Goal: Transaction & Acquisition: Book appointment/travel/reservation

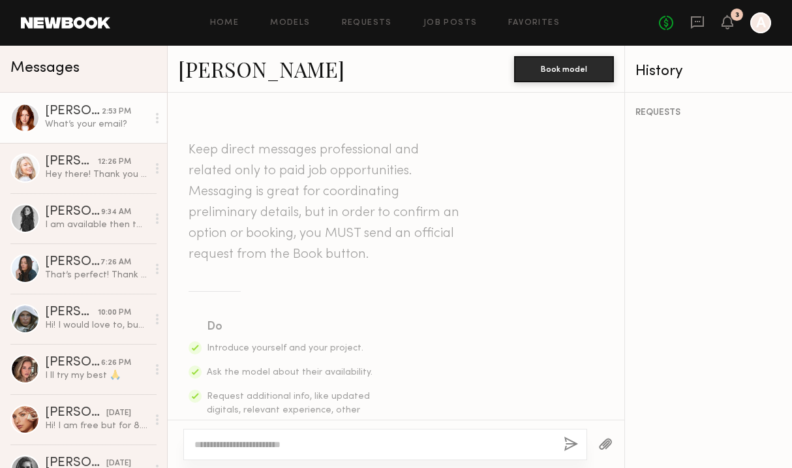
scroll to position [1490, 0]
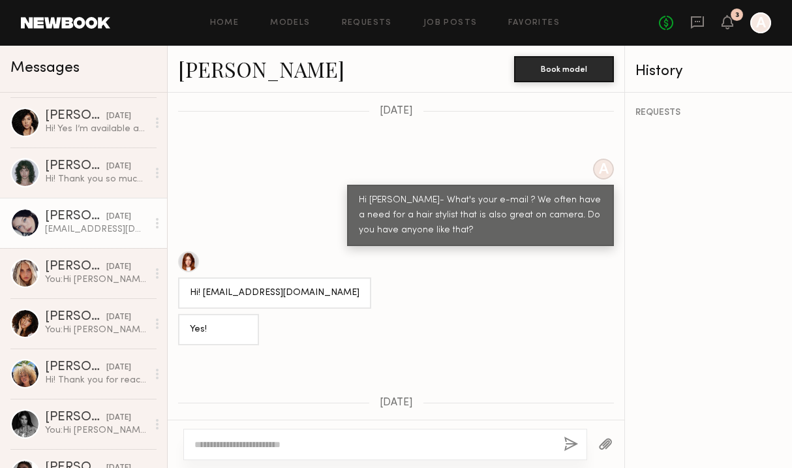
scroll to position [397, 0]
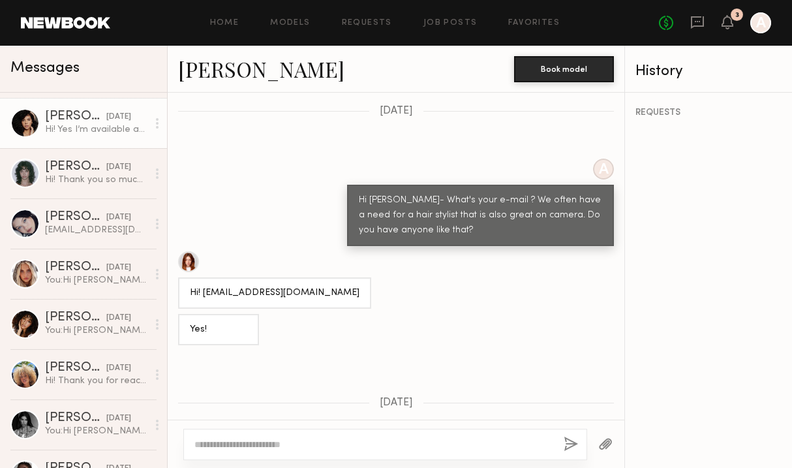
click at [76, 129] on div "Hi! Yes I’m available and would love to be considered!" at bounding box center [96, 129] width 102 height 12
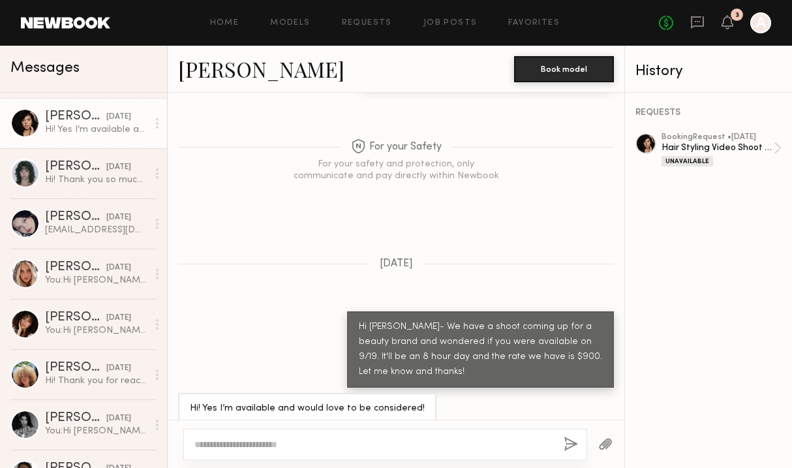
scroll to position [862, 0]
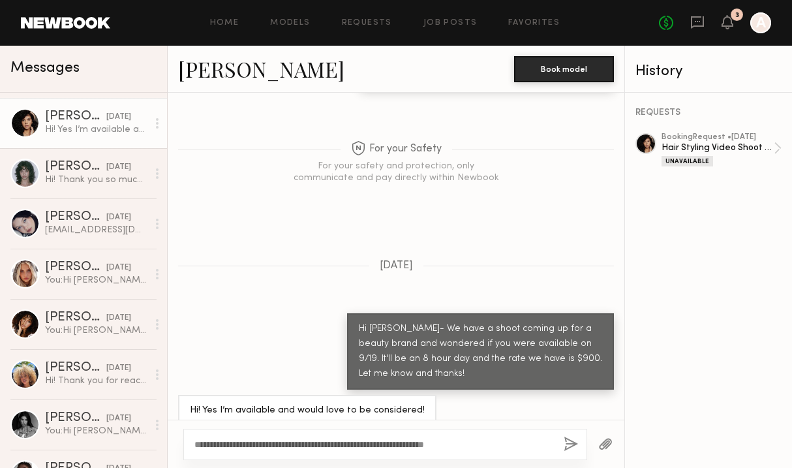
type textarea "**********"
click at [573, 441] on button "button" at bounding box center [571, 444] width 14 height 16
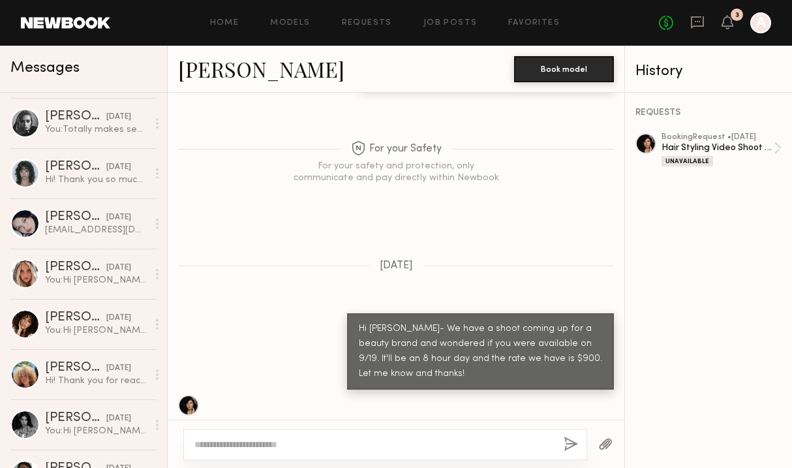
scroll to position [0, 0]
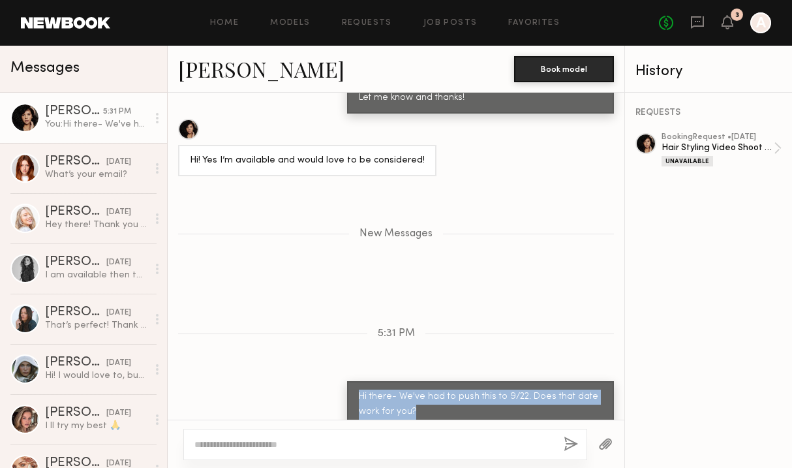
drag, startPoint x: 421, startPoint y: 389, endPoint x: 350, endPoint y: 380, distance: 71.0
click at [354, 381] on div "Hi there- We've had to push this to 9/22. Does that date work for you?" at bounding box center [480, 404] width 267 height 46
copy div "Hi there- We've had to push this to 9/22. Does that date work for you?"
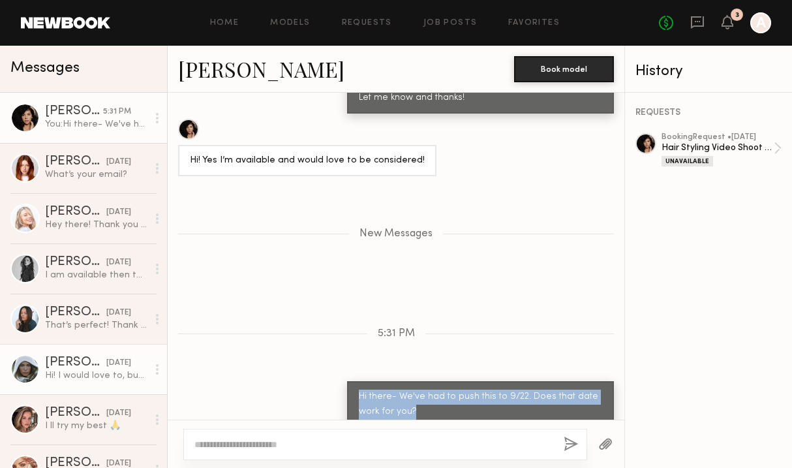
click at [65, 372] on div "Hi! I would love to, but I’m currently in [GEOGRAPHIC_DATA]):" at bounding box center [96, 375] width 102 height 12
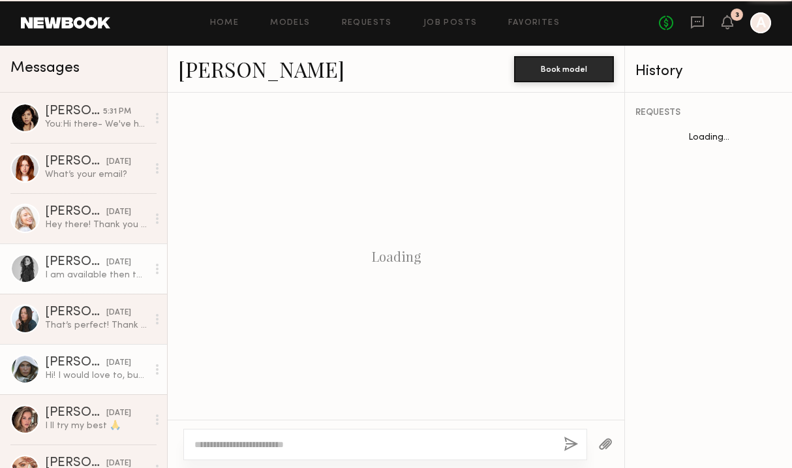
scroll to position [438, 0]
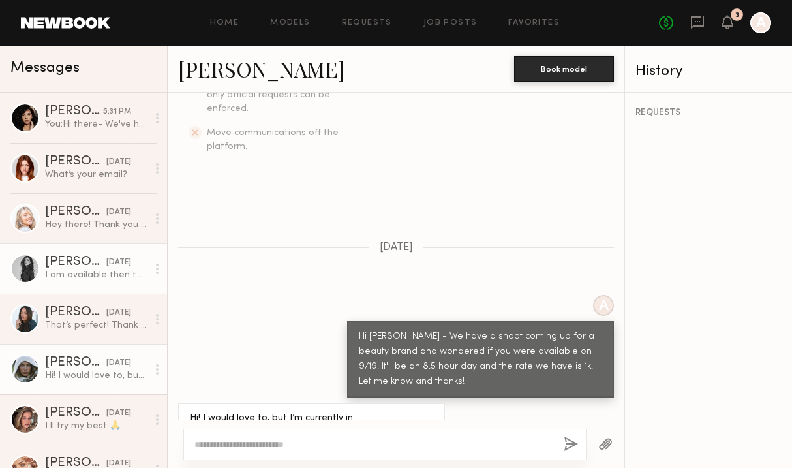
click at [91, 283] on link "Nicole Z. yesterday I am available then too! Let me know and thank you:)" at bounding box center [83, 268] width 167 height 50
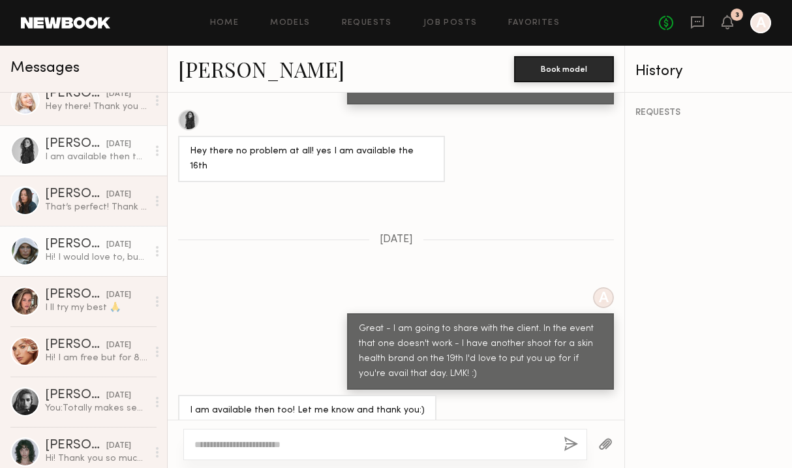
scroll to position [121, 0]
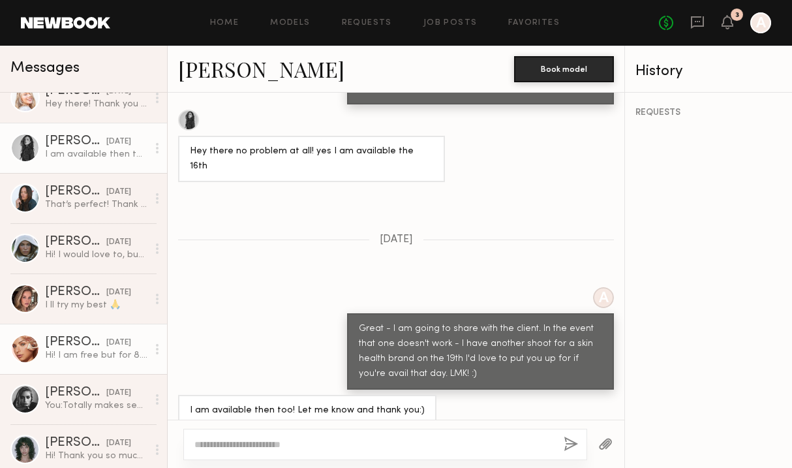
click at [70, 369] on link "Madison T. 09/09/2025 Hi! I am free but for 8.5 hours I’d need 1.5k. Let me kno…" at bounding box center [83, 349] width 167 height 50
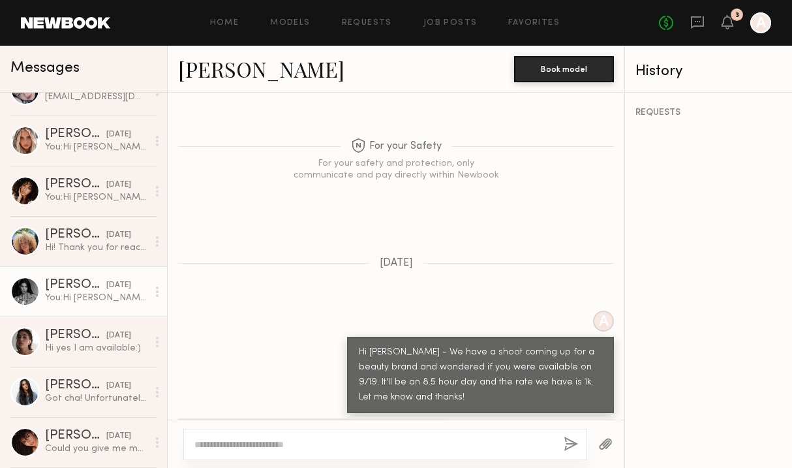
scroll to position [564, 0]
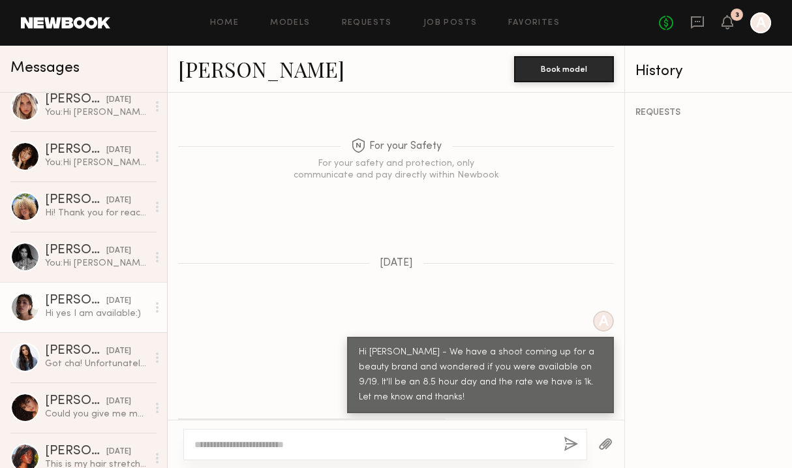
click at [66, 321] on link "Kelsey H. 09/09/2025 Hi yes I am available:)" at bounding box center [83, 307] width 167 height 50
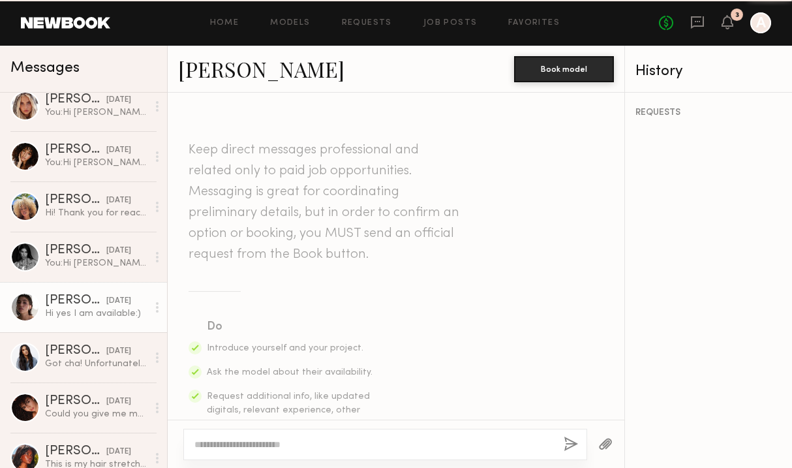
scroll to position [453, 0]
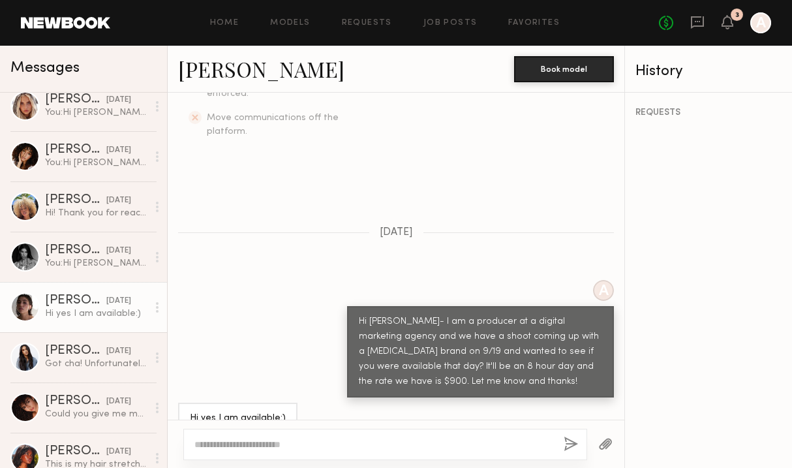
click at [272, 442] on textarea at bounding box center [373, 444] width 359 height 13
type textarea "**********"
click at [565, 441] on button "button" at bounding box center [571, 444] width 14 height 16
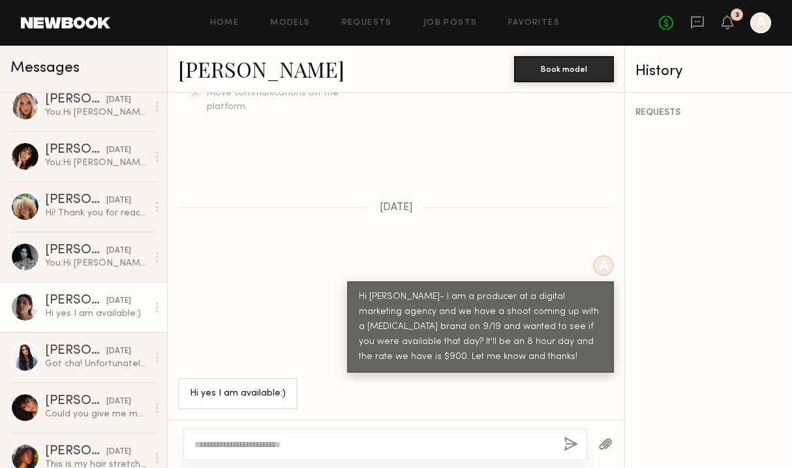
scroll to position [0, 0]
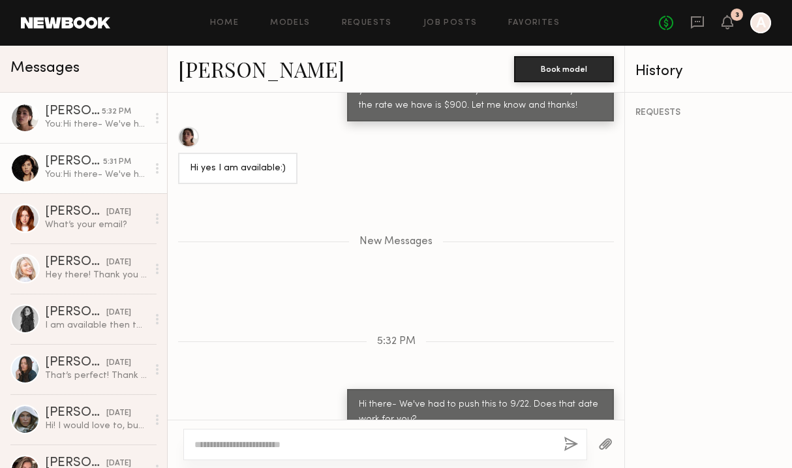
click at [71, 183] on link "Tracy D. 5:31 PM You: Hi there- We've had to push this to 9/22. Does that date …" at bounding box center [83, 168] width 167 height 50
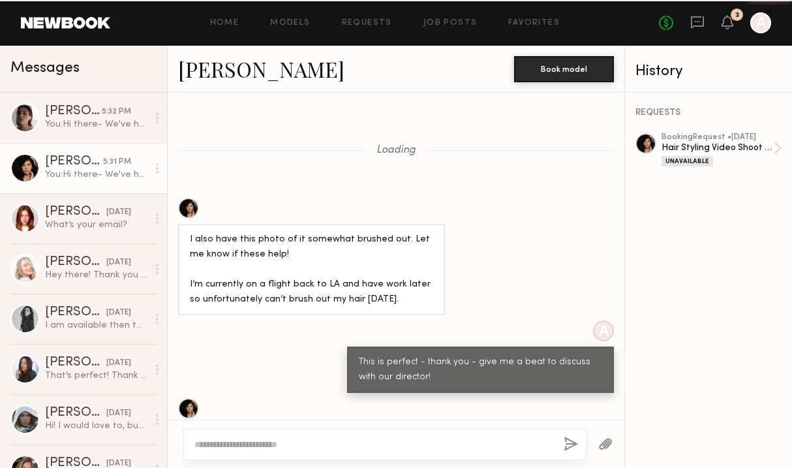
scroll to position [1038, 0]
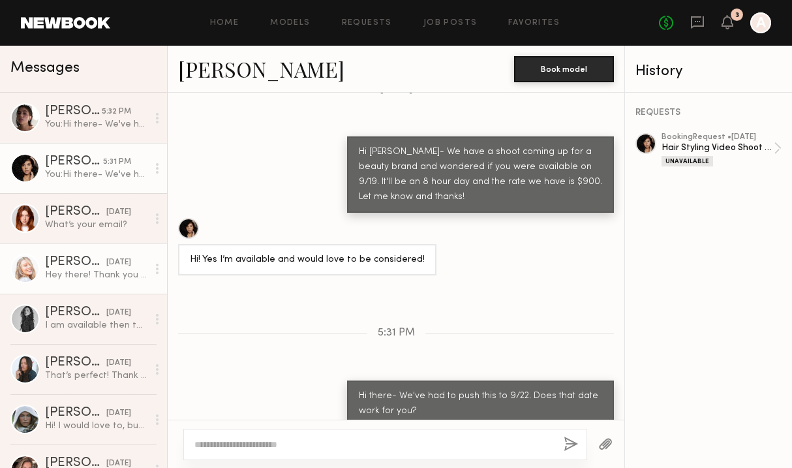
click at [63, 280] on div "Hey there! Thank you so much for reaching out however I just had a baby and am …" at bounding box center [96, 275] width 102 height 12
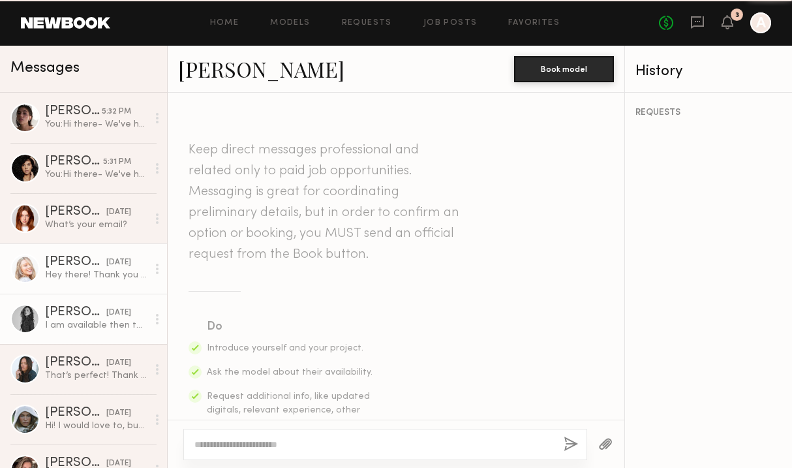
scroll to position [567, 0]
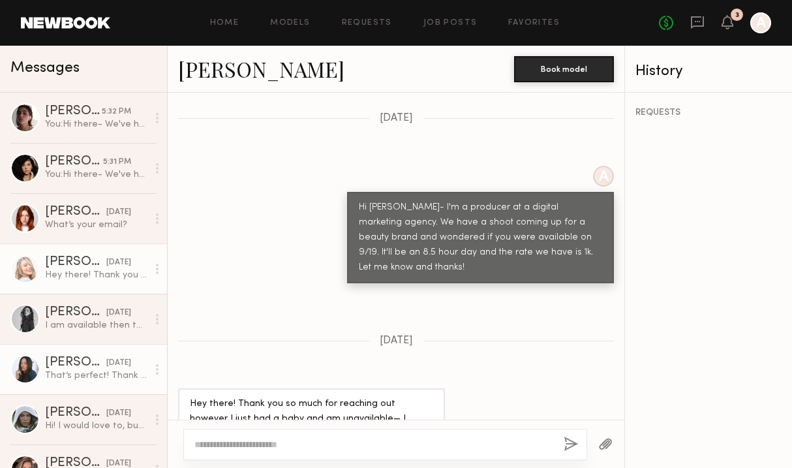
click at [71, 357] on div "[PERSON_NAME]" at bounding box center [75, 362] width 61 height 13
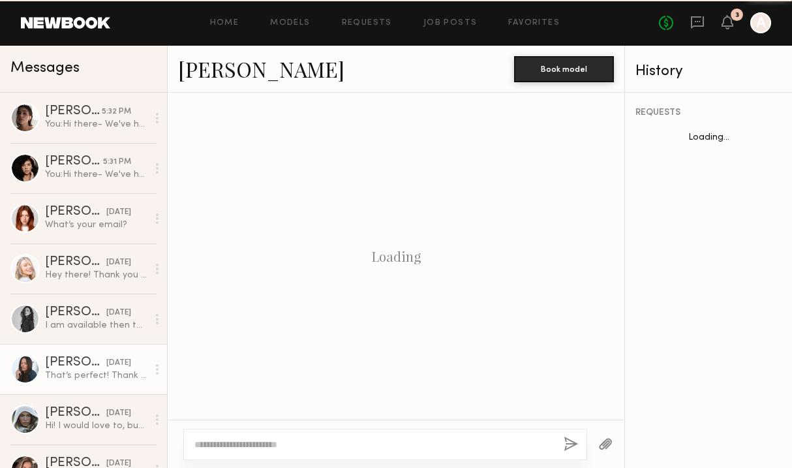
scroll to position [434, 0]
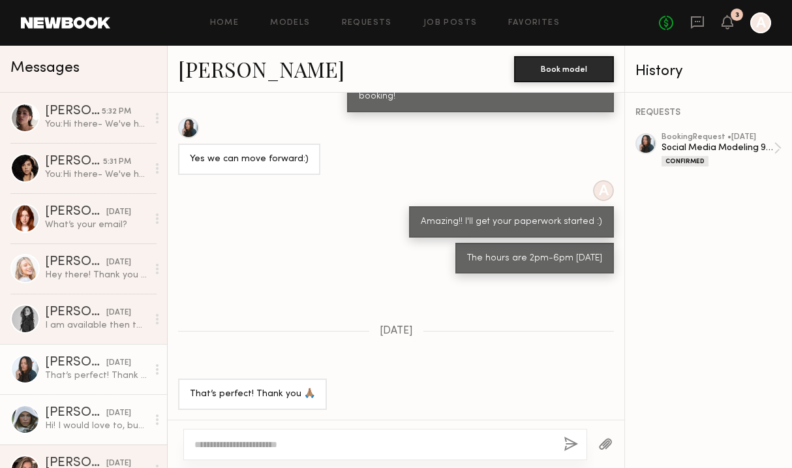
click at [72, 402] on link "Mallory P. yesterday Hi! I would love to, but I’m currently in Europe):" at bounding box center [83, 419] width 167 height 50
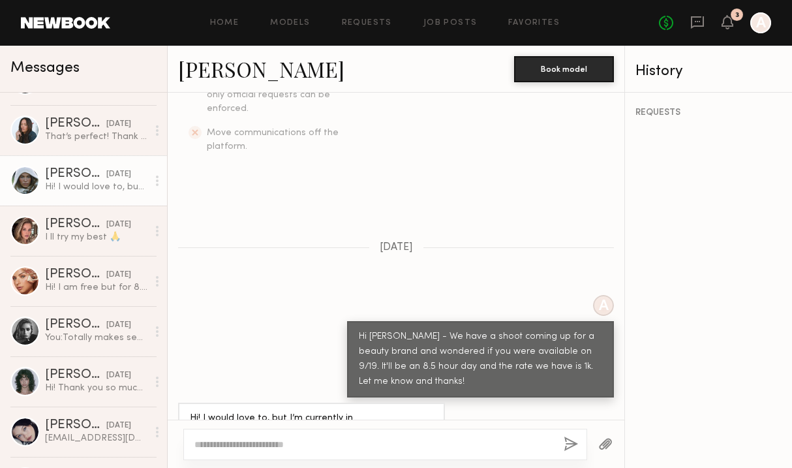
scroll to position [237, 0]
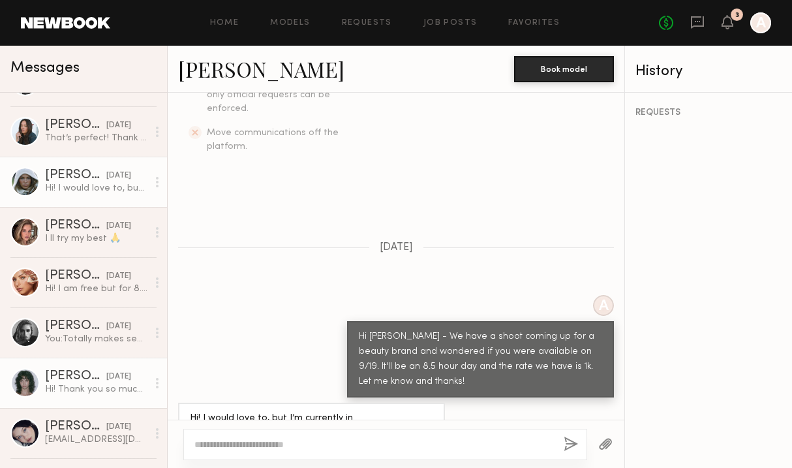
click at [106, 378] on div "[DATE]" at bounding box center [118, 376] width 25 height 12
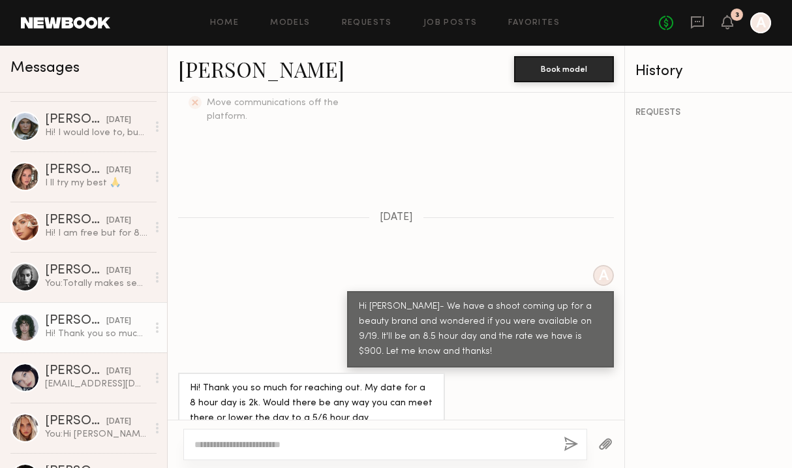
scroll to position [293, 0]
click at [94, 378] on div "[EMAIL_ADDRESS][DOMAIN_NAME]" at bounding box center [96, 384] width 102 height 12
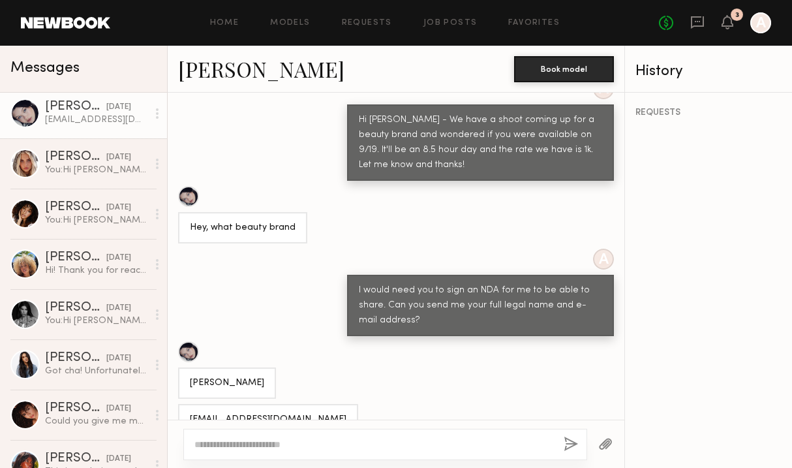
scroll to position [559, 0]
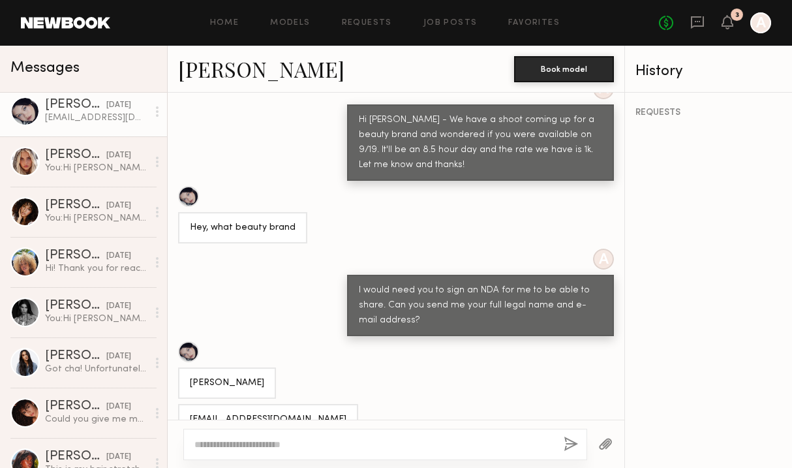
click at [81, 22] on link at bounding box center [65, 23] width 89 height 12
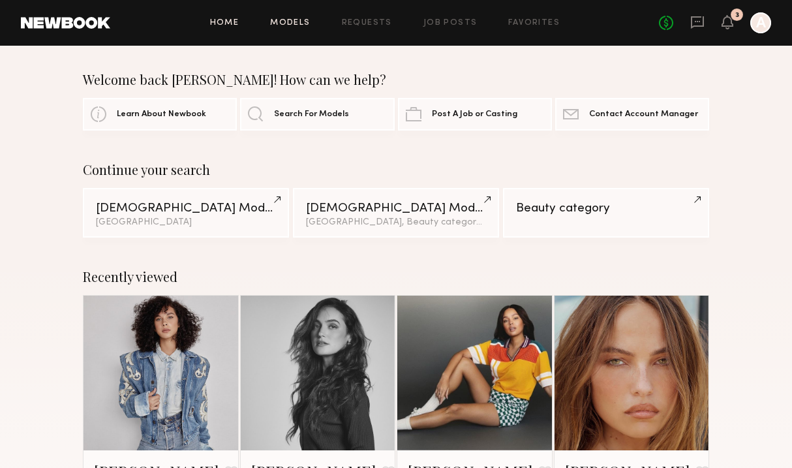
click at [298, 22] on link "Models" at bounding box center [290, 23] width 40 height 8
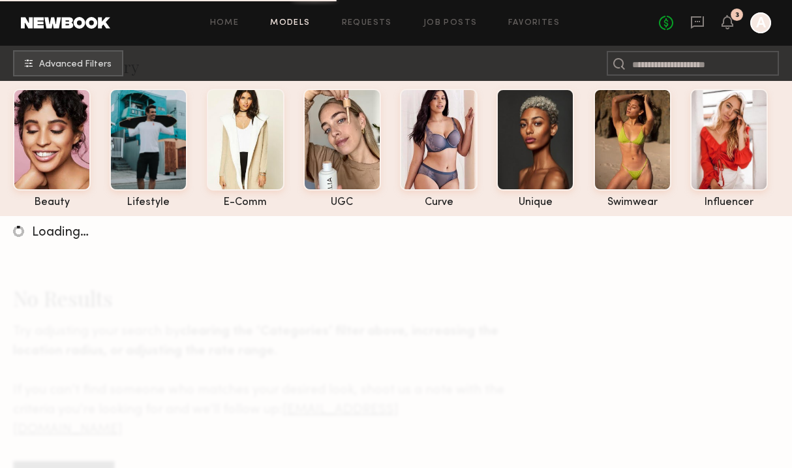
scroll to position [41, 0]
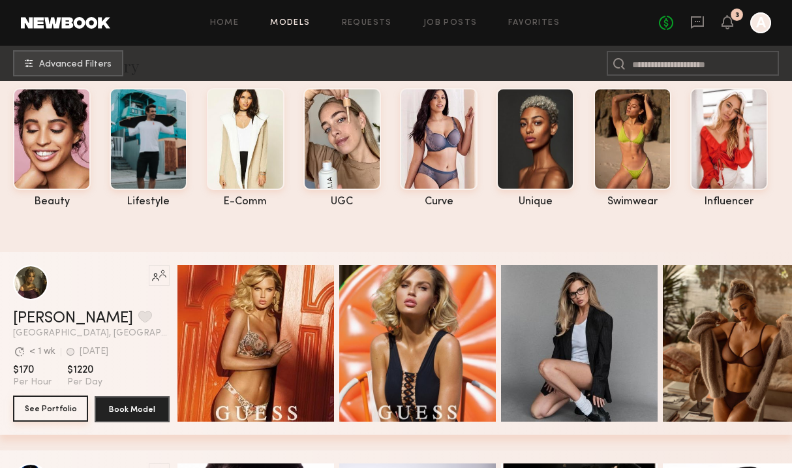
click at [37, 414] on button "See Portfolio" at bounding box center [50, 408] width 75 height 26
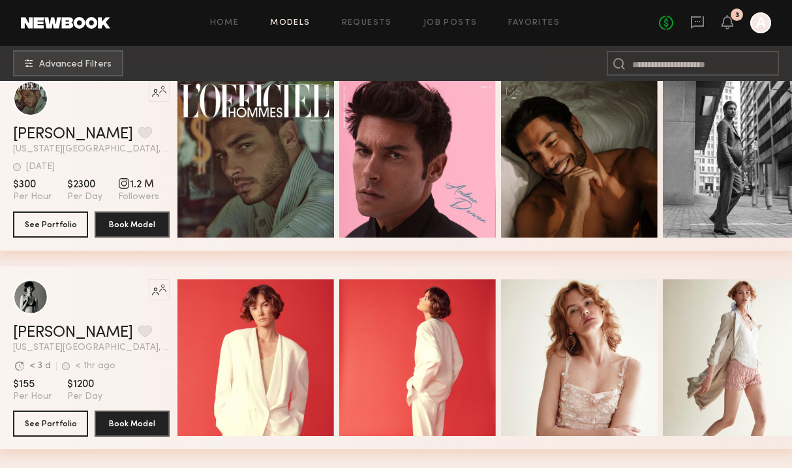
scroll to position [0, 0]
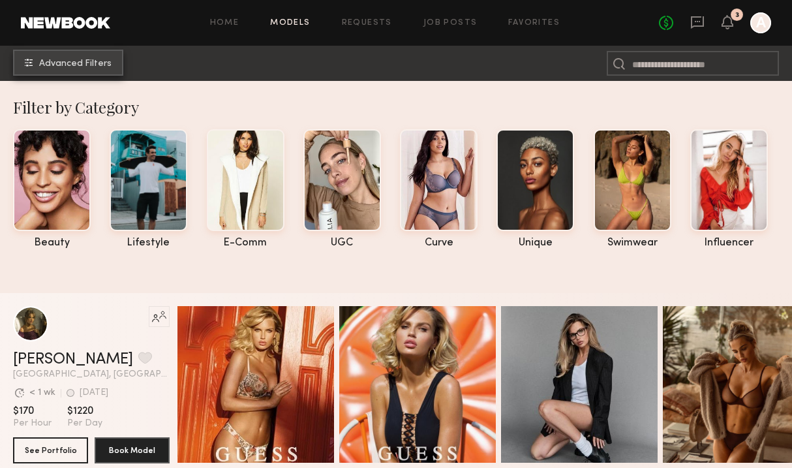
click at [80, 61] on span "Advanced Filters" at bounding box center [75, 63] width 72 height 9
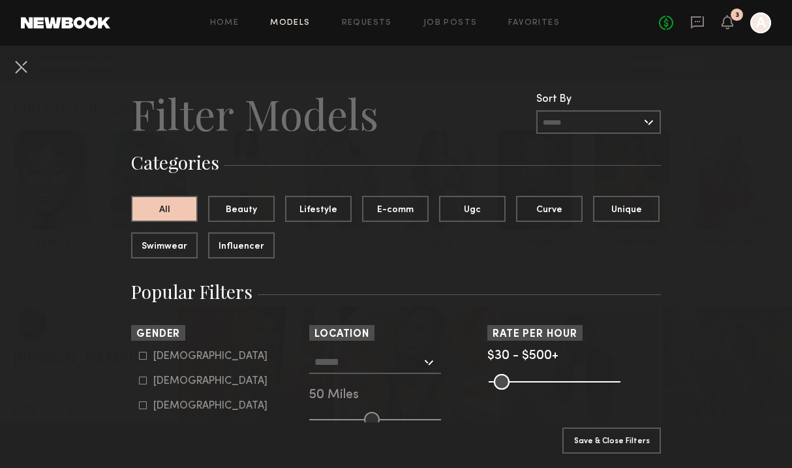
click at [145, 377] on icon at bounding box center [143, 380] width 8 height 8
type input "**"
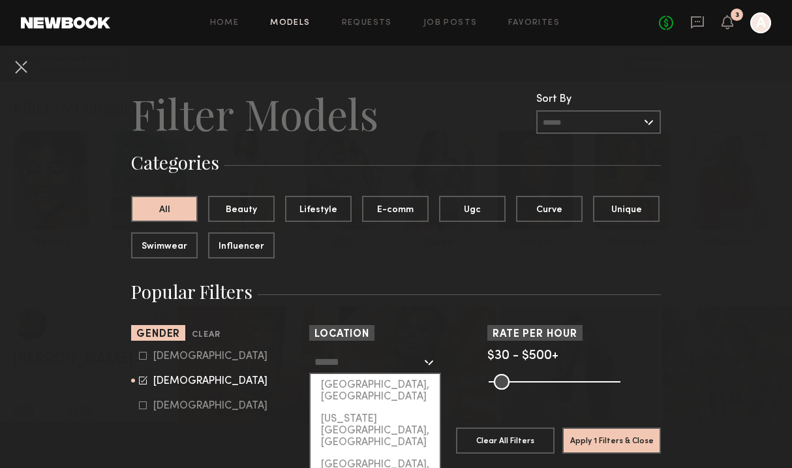
click at [332, 362] on input "text" at bounding box center [367, 361] width 107 height 22
click at [344, 391] on div "[GEOGRAPHIC_DATA], [GEOGRAPHIC_DATA]" at bounding box center [374, 391] width 129 height 34
type input "**********"
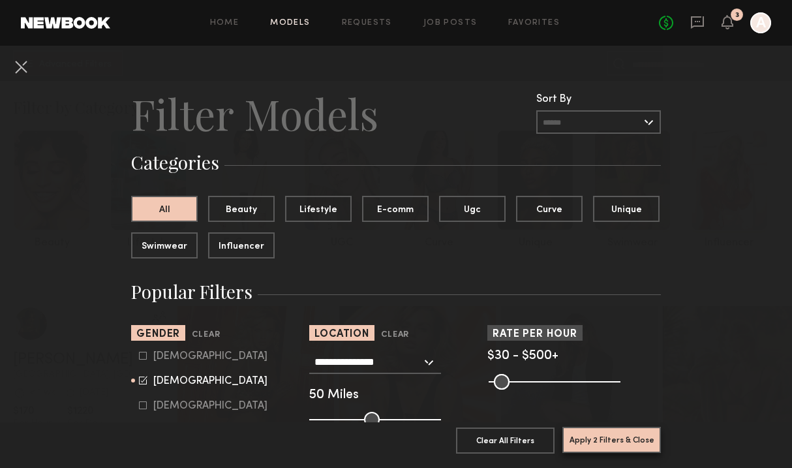
click at [594, 441] on button "Apply 2 Filters & Close" at bounding box center [611, 440] width 98 height 26
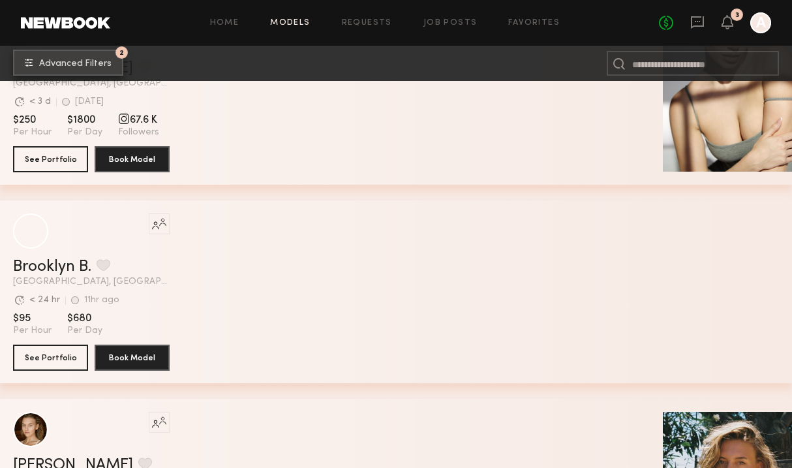
scroll to position [1490, 0]
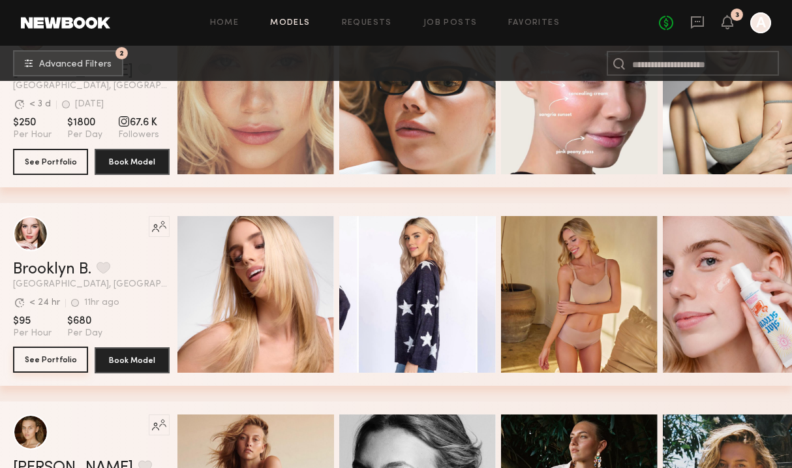
click at [52, 371] on button "See Portfolio" at bounding box center [50, 359] width 75 height 26
click at [699, 23] on icon at bounding box center [697, 22] width 14 height 14
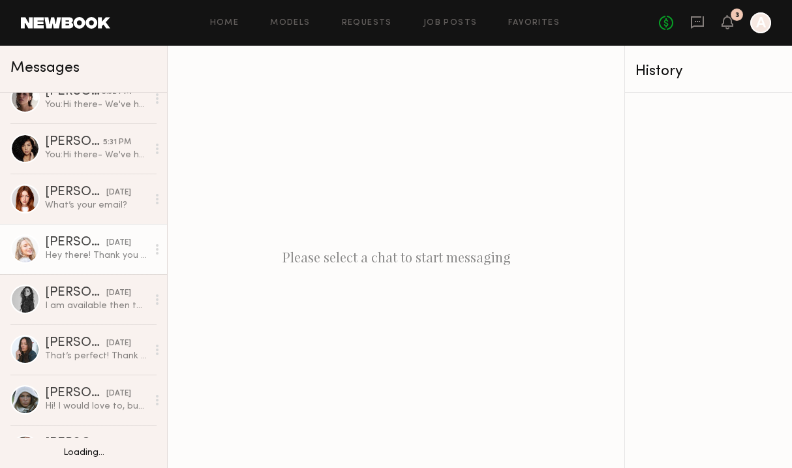
scroll to position [74, 0]
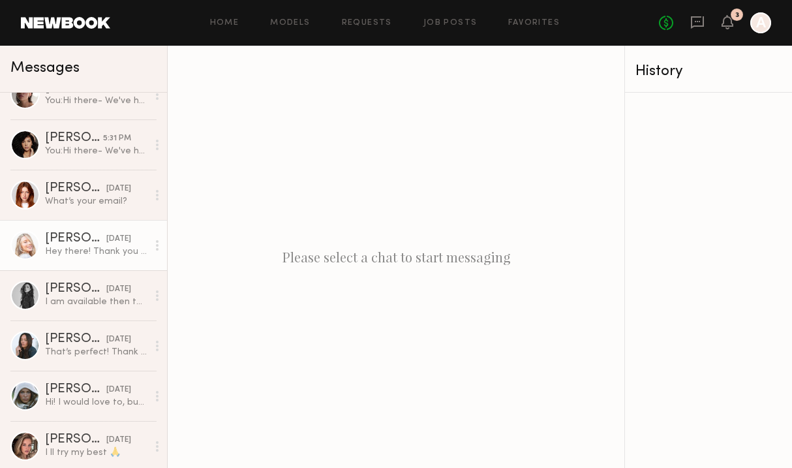
click at [106, 339] on div "[DATE]" at bounding box center [118, 339] width 25 height 12
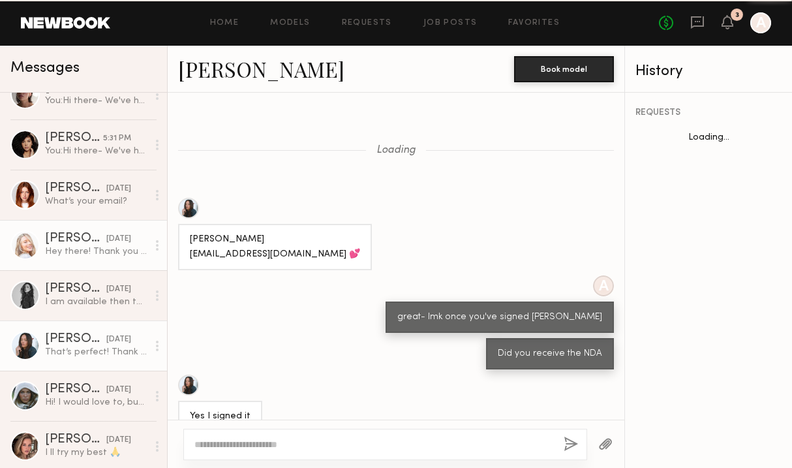
scroll to position [434, 0]
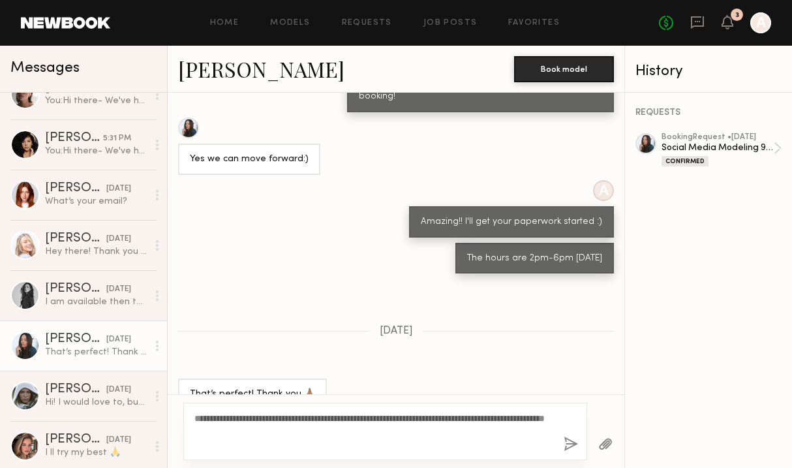
type textarea "**********"
click at [573, 440] on button "button" at bounding box center [571, 444] width 14 height 16
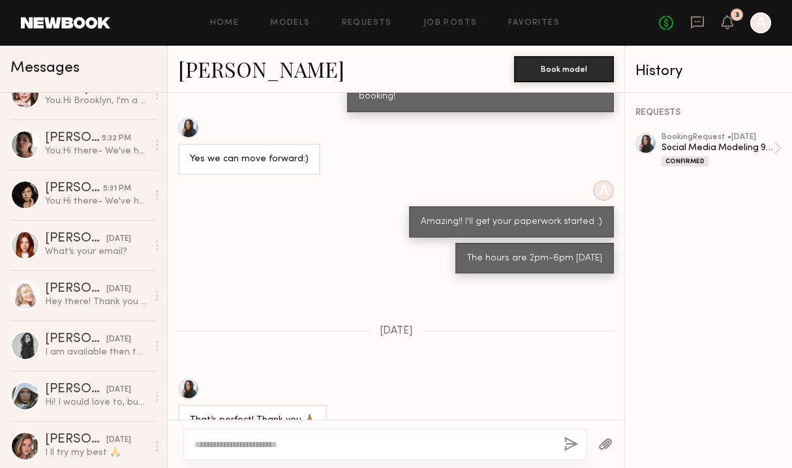
scroll to position [0, 0]
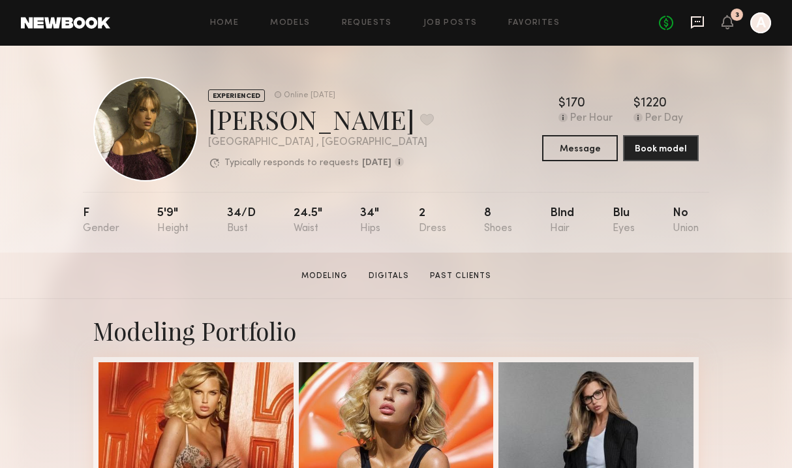
click at [701, 25] on icon at bounding box center [697, 22] width 13 height 12
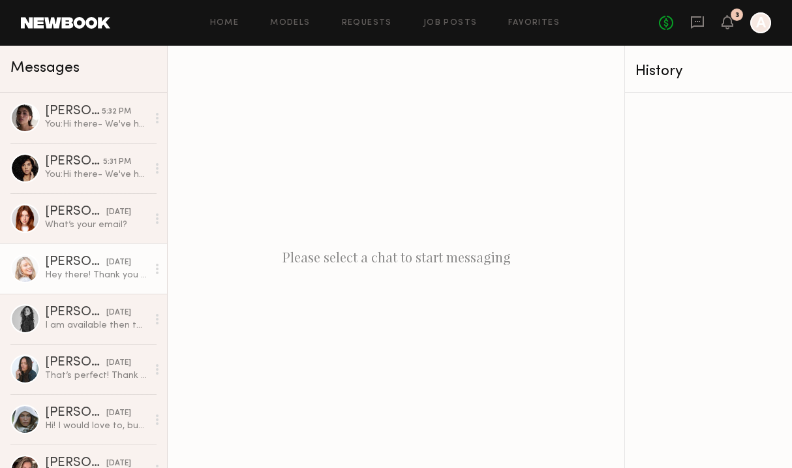
scroll to position [164, 0]
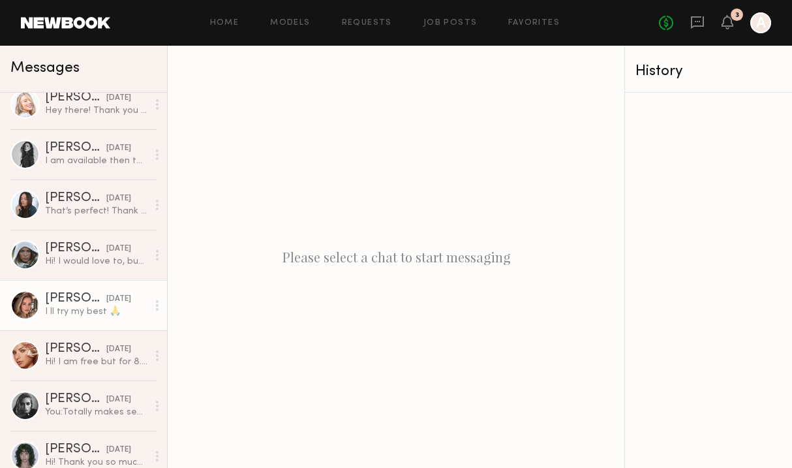
click link "[PERSON_NAME] [DATE] I ll try my best 🙏"
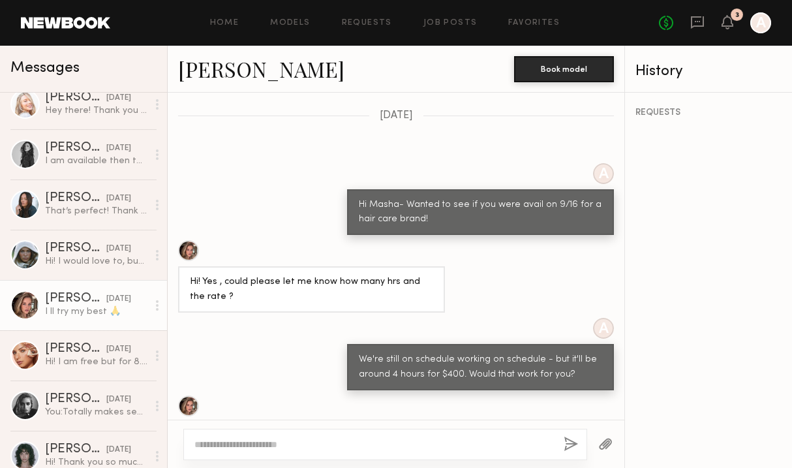
scroll to position [629, 0]
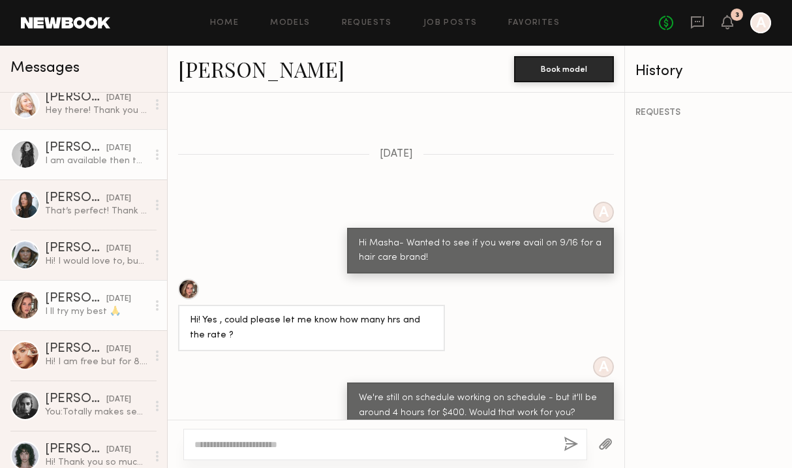
click link "[PERSON_NAME] [DATE] I am available then too! Let me know and thank you:)"
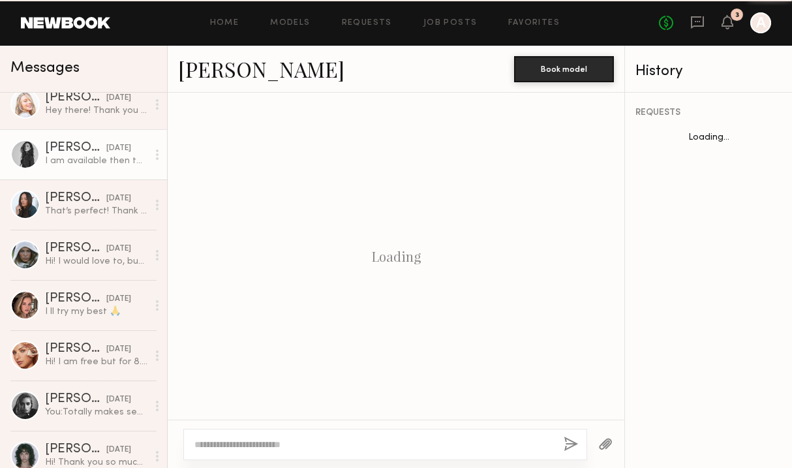
scroll to position [794, 0]
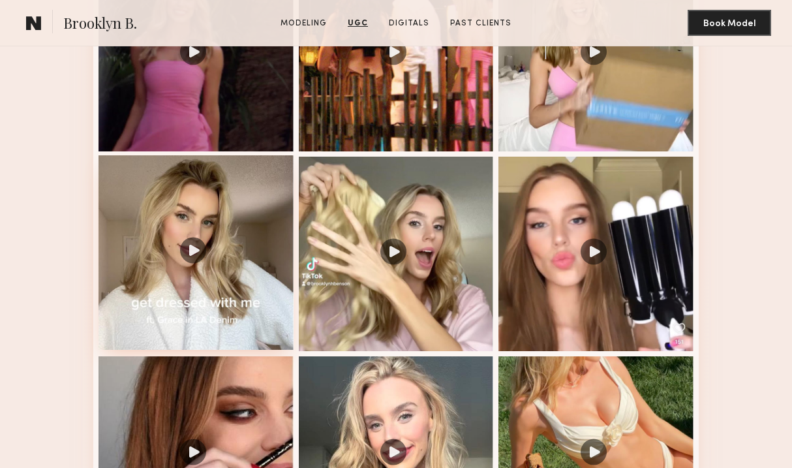
scroll to position [1362, 0]
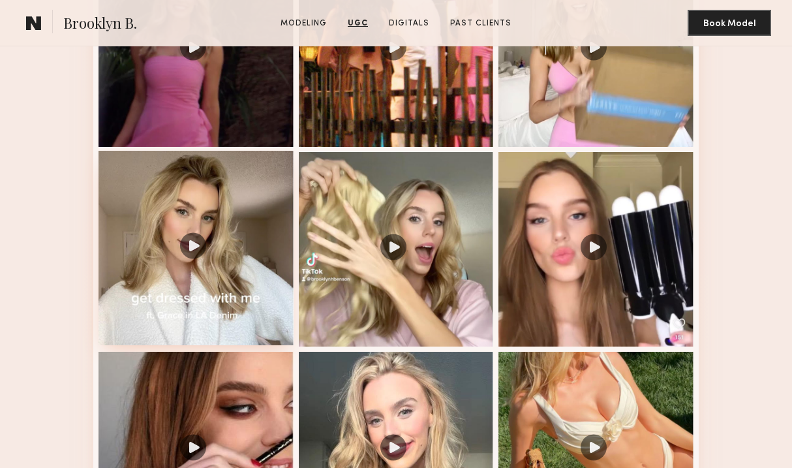
click at [194, 239] on div at bounding box center [195, 248] width 195 height 195
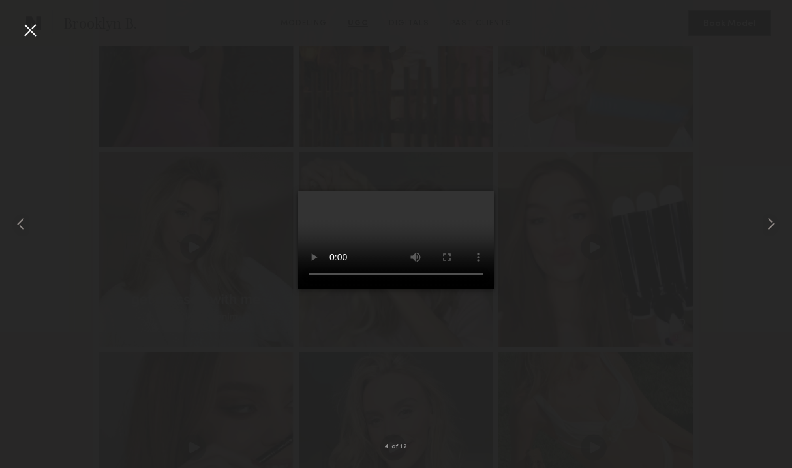
click at [35, 33] on div at bounding box center [30, 30] width 21 height 21
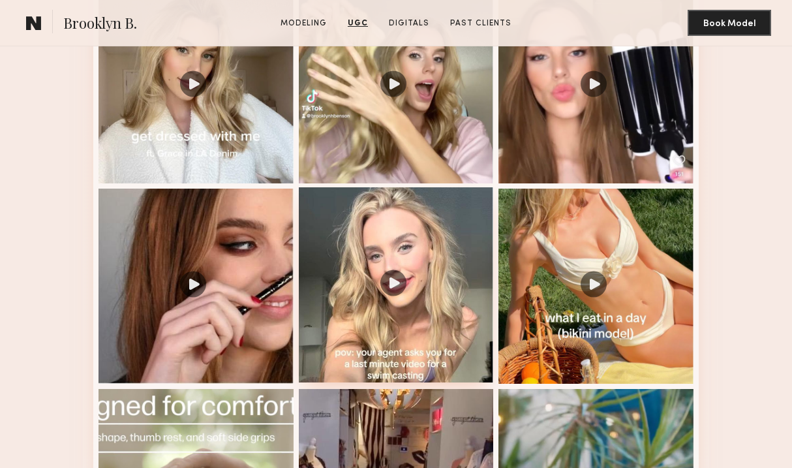
scroll to position [1529, 0]
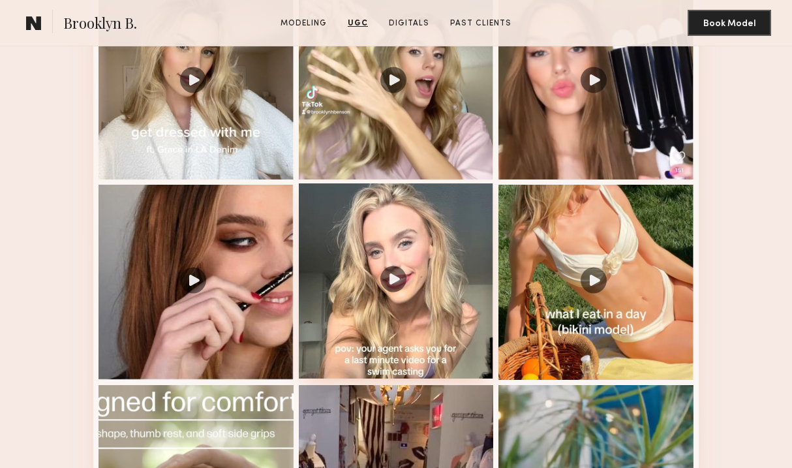
click at [419, 286] on div at bounding box center [396, 280] width 195 height 195
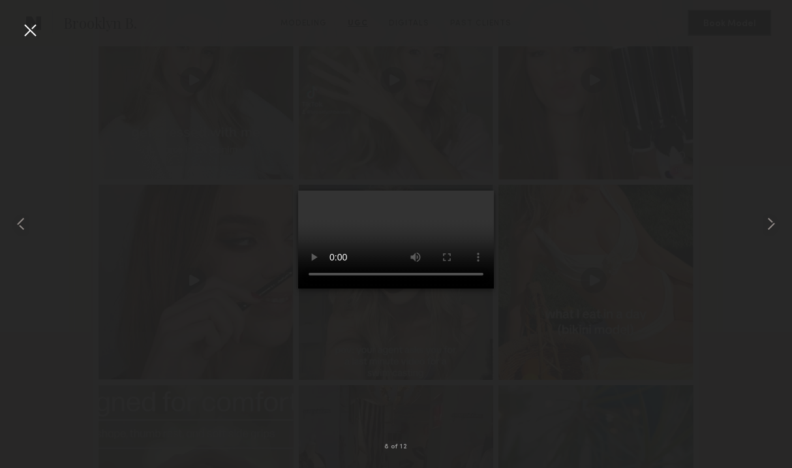
click at [29, 31] on div at bounding box center [30, 30] width 21 height 21
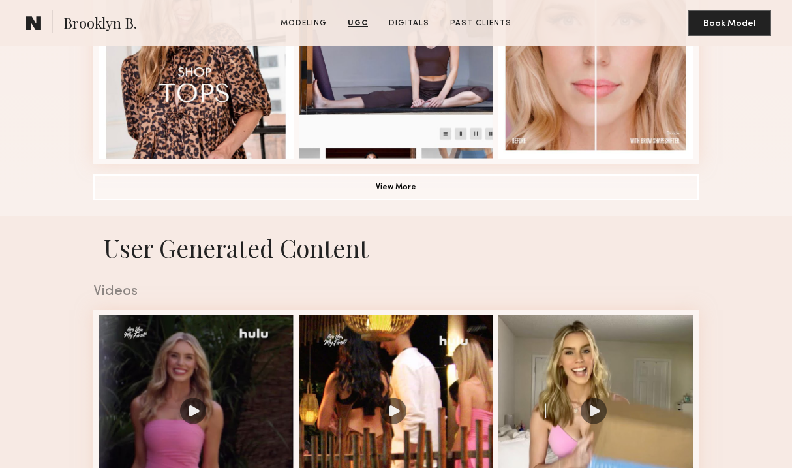
scroll to position [0, 0]
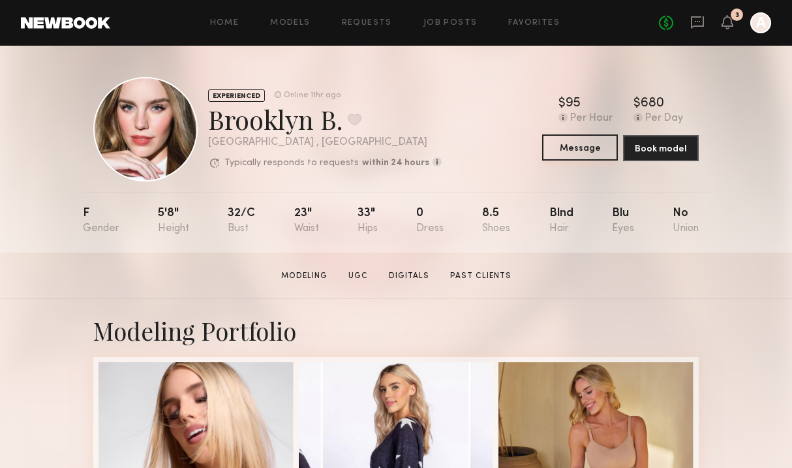
click at [580, 153] on button "Message" at bounding box center [580, 147] width 76 height 26
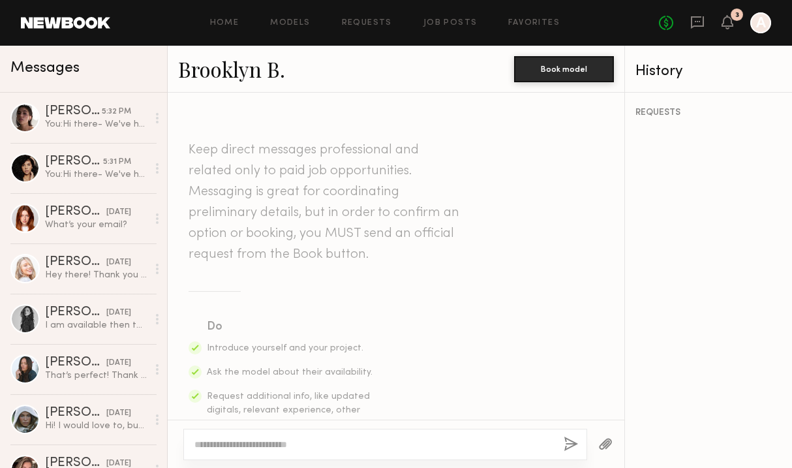
type textarea "*"
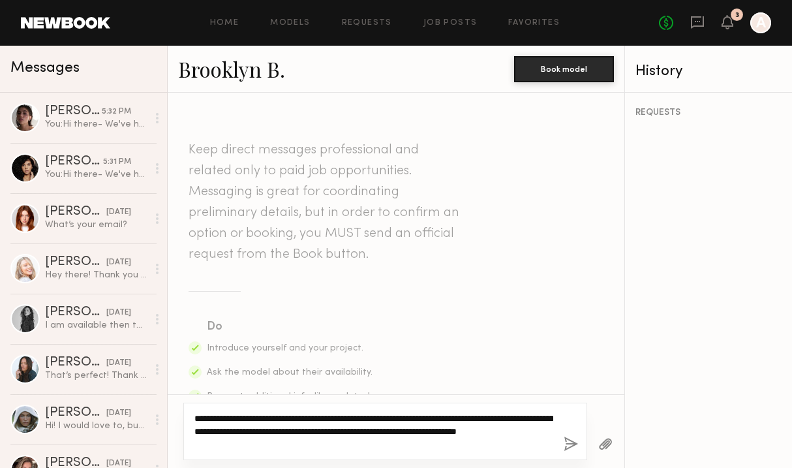
type textarea "**********"
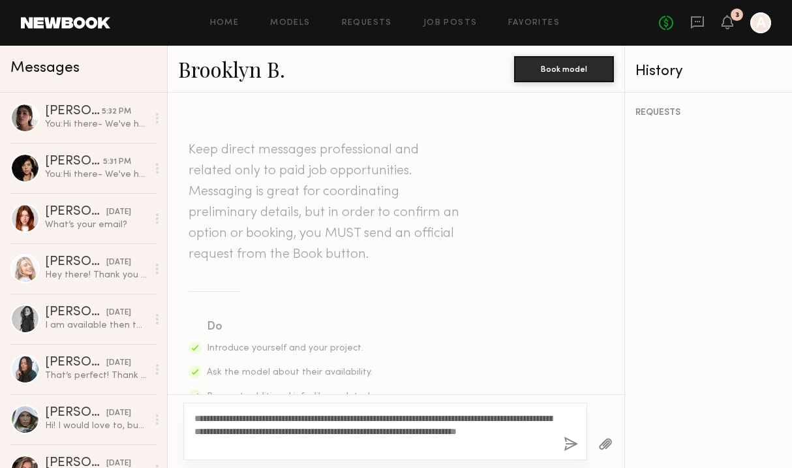
click at [571, 444] on button "button" at bounding box center [571, 444] width 14 height 16
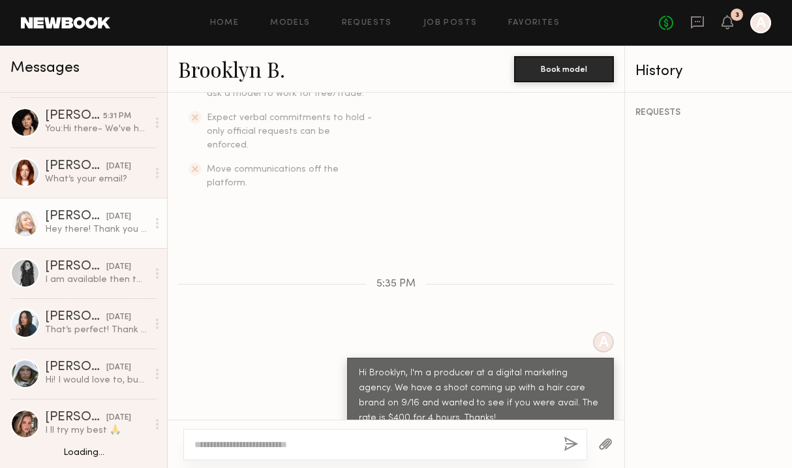
scroll to position [97, 0]
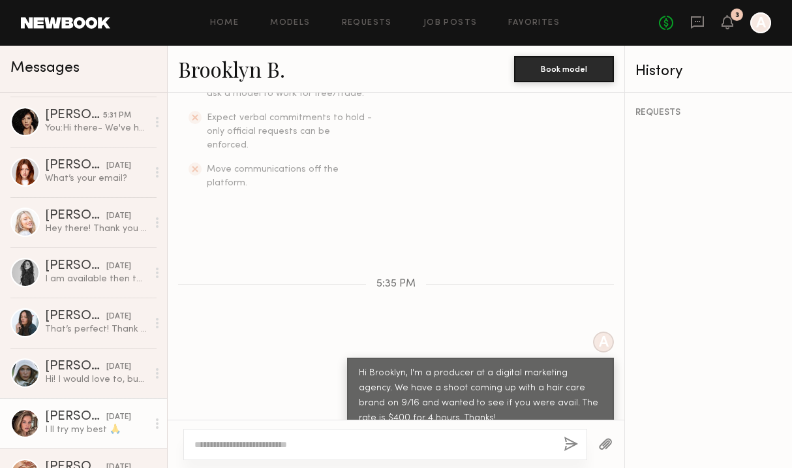
click at [71, 417] on div "[PERSON_NAME]" at bounding box center [75, 416] width 61 height 13
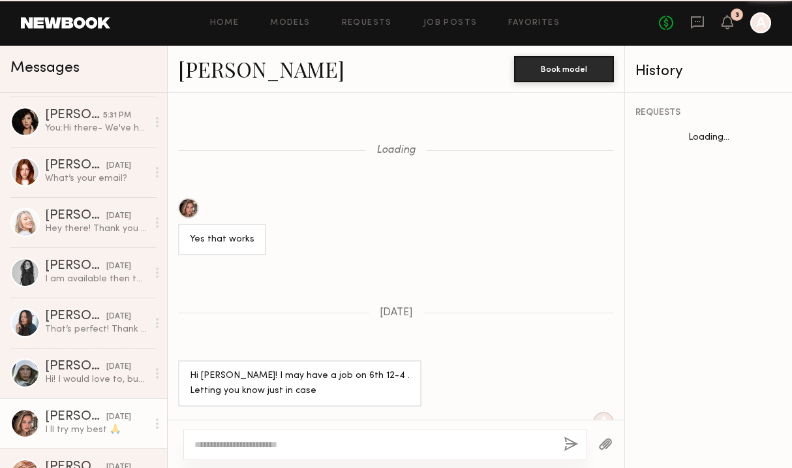
scroll to position [809, 0]
